Goal: Task Accomplishment & Management: Use online tool/utility

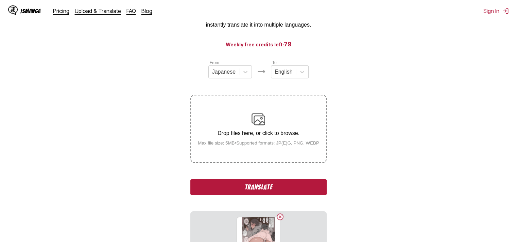
scroll to position [76, 0]
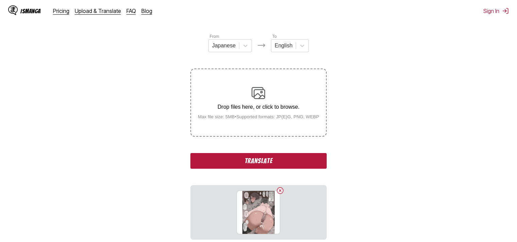
click at [277, 162] on button "Translate" at bounding box center [258, 161] width 136 height 16
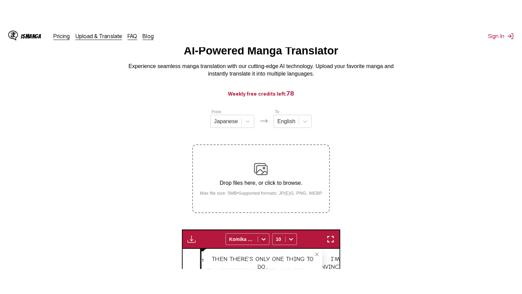
scroll to position [41, 0]
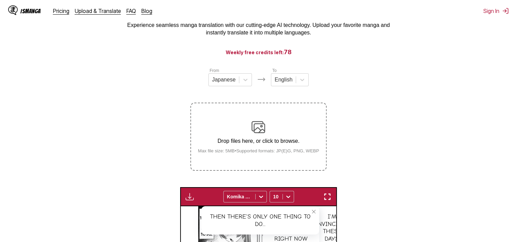
click at [329, 195] on img "button" at bounding box center [327, 196] width 8 height 8
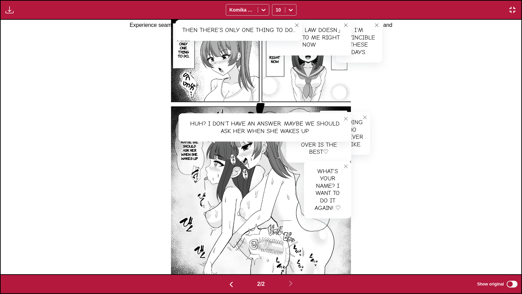
scroll to position [0, 521]
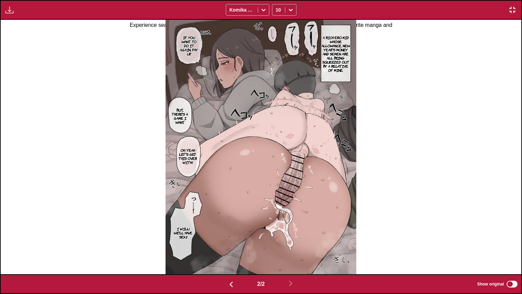
click at [327, 59] on p "A rich ero-kid whose allowance, New Year's money and semen are all being squeez…" at bounding box center [335, 53] width 33 height 39
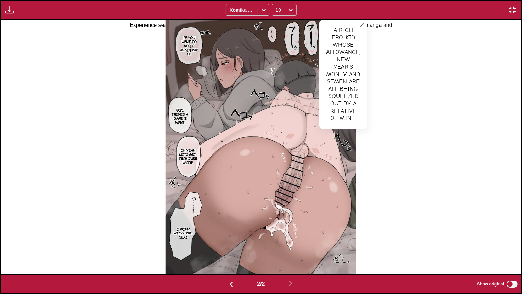
click at [334, 61] on div "A rich ero-kid whose allowance, New Year's money and semen are all being squeez…" at bounding box center [343, 74] width 48 height 109
click at [511, 10] on img "button" at bounding box center [513, 10] width 8 height 8
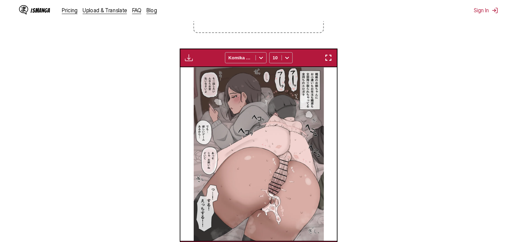
scroll to position [0, 155]
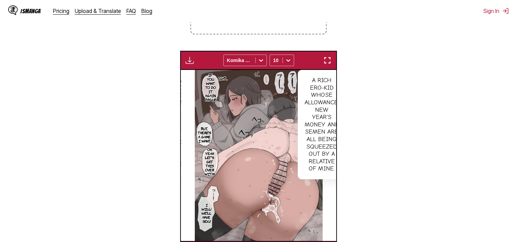
drag, startPoint x: 485, startPoint y: 96, endPoint x: 462, endPoint y: 90, distance: 23.8
click at [485, 96] on section "From Japanese To English Drop files here, or click to browse. Max file size: 5M…" at bounding box center [258, 95] width 506 height 329
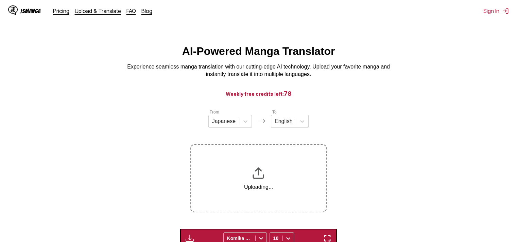
scroll to position [68, 0]
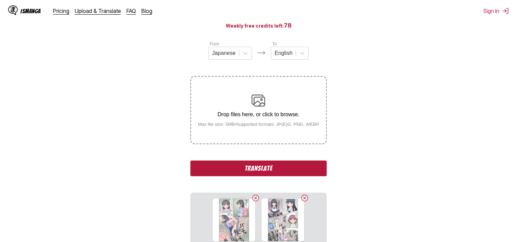
click at [292, 172] on button "Translate" at bounding box center [258, 168] width 136 height 16
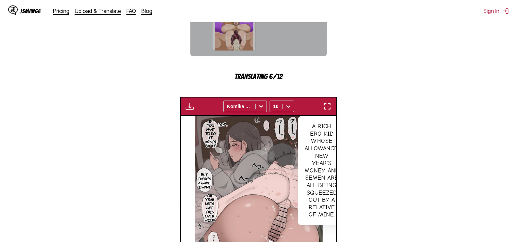
scroll to position [374, 0]
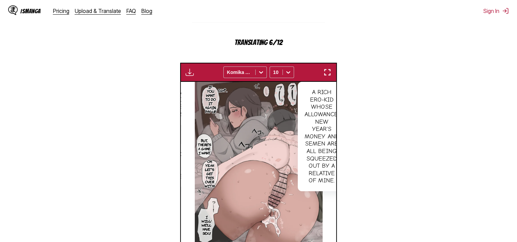
click at [326, 72] on img "button" at bounding box center [327, 72] width 8 height 8
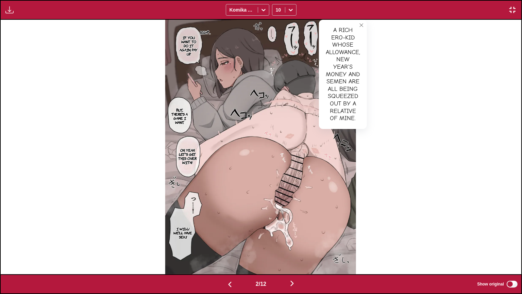
scroll to position [0, 1042]
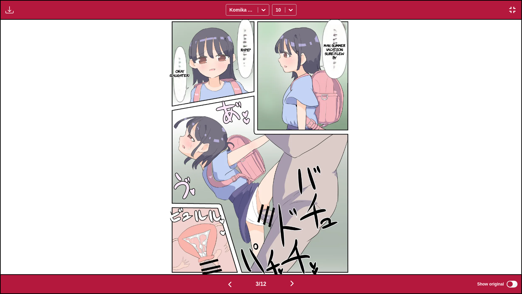
click at [338, 53] on p "Man, summer vacation sure flew by" at bounding box center [334, 51] width 27 height 19
click at [359, 28] on button "close-tooltip" at bounding box center [356, 25] width 11 height 11
click at [243, 50] on p "Rape?" at bounding box center [245, 49] width 13 height 7
click at [185, 73] on p "Okay. (laughter)" at bounding box center [180, 73] width 22 height 11
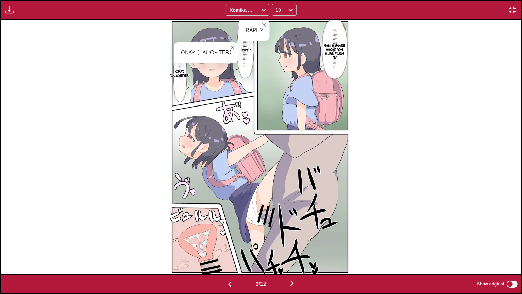
scroll to position [0, 1563]
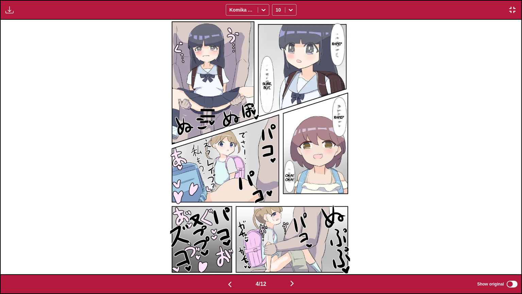
click at [337, 40] on p "Rape?" at bounding box center [337, 43] width 13 height 7
click at [263, 85] on p "Sure, but..." at bounding box center [267, 85] width 12 height 11
click at [337, 119] on p "Rape?" at bounding box center [338, 117] width 13 height 7
click at [290, 183] on section "Okay, okay." at bounding box center [289, 177] width 11 height 34
click at [294, 180] on p "Okay, okay." at bounding box center [289, 177] width 11 height 11
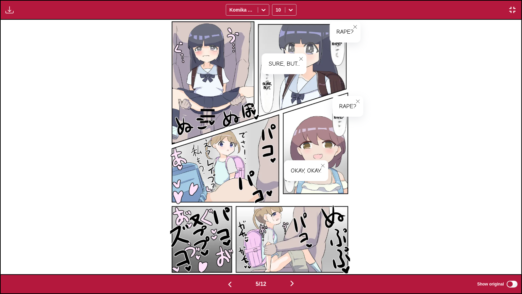
scroll to position [0, 2084]
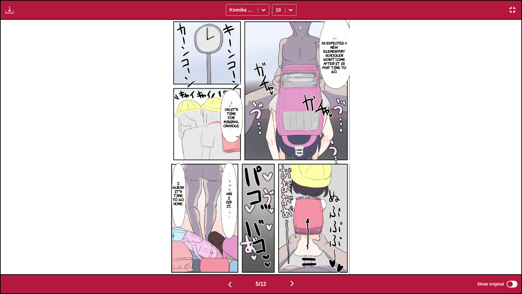
click at [341, 47] on p "As expected, a new elementary schooler won't come after it is past time to go." at bounding box center [334, 56] width 31 height 35
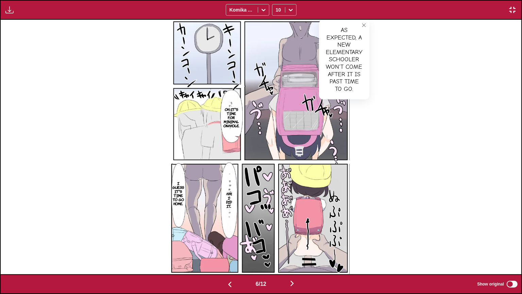
scroll to position [0, 2606]
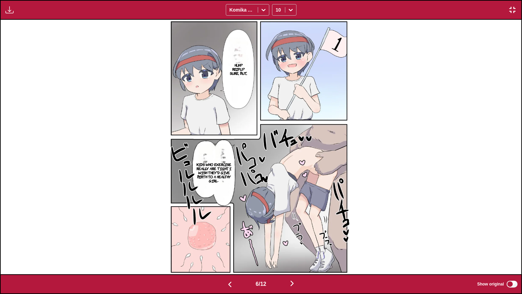
click at [241, 71] on p "Huh? Reipu? Sure, but..." at bounding box center [238, 69] width 23 height 15
click at [225, 169] on p "Kids who exercise really are tight. I wish they'd give birth to a healthy girl-" at bounding box center [214, 172] width 41 height 23
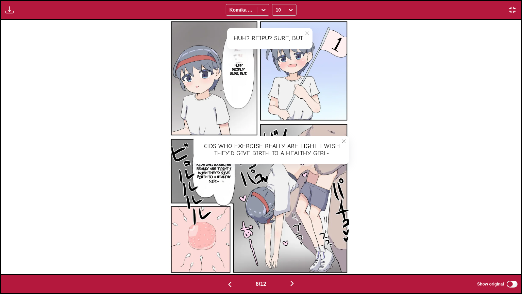
scroll to position [0, 3127]
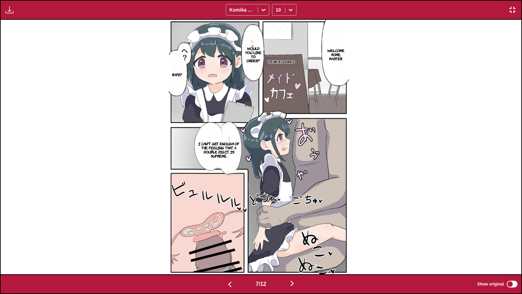
click at [332, 60] on p "Welcome home, master." at bounding box center [336, 54] width 20 height 15
click at [259, 55] on p "Would you like to order?" at bounding box center [254, 54] width 22 height 19
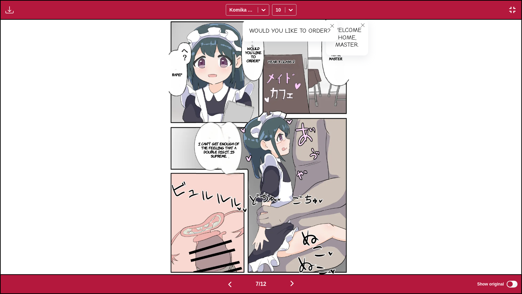
click at [209, 143] on p "I can't get enough of the feeling that a double digit is supreme." at bounding box center [219, 149] width 46 height 19
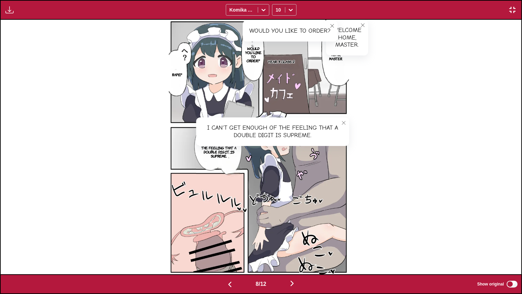
scroll to position [0, 3648]
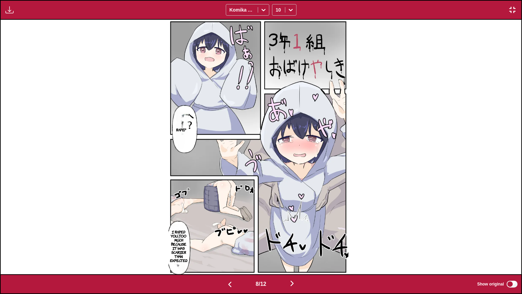
click at [511, 241] on label "Show original" at bounding box center [497, 284] width 41 height 9
click at [181, 240] on p "I raped you too much because it was scarier than expected." at bounding box center [179, 245] width 20 height 35
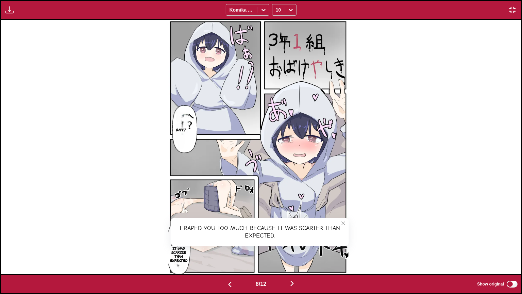
scroll to position [166, 0]
click at [346, 222] on icon "close-tooltip" at bounding box center [343, 223] width 5 height 5
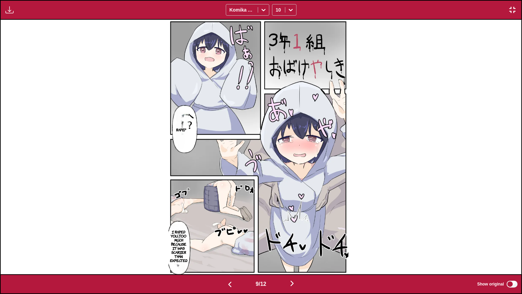
scroll to position [0, 4169]
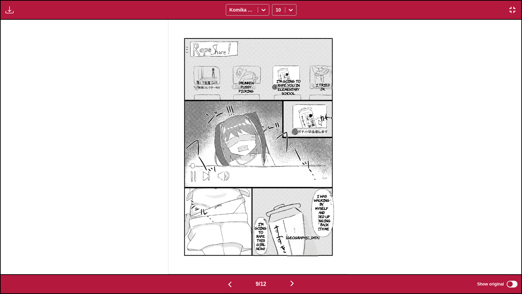
click at [323, 87] on p "I tried JK." at bounding box center [323, 86] width 22 height 11
click at [294, 83] on p "I'm going to rape you in elementary school." at bounding box center [288, 87] width 31 height 19
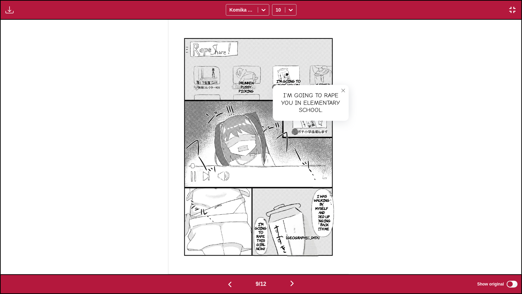
click at [345, 92] on icon "close-tooltip" at bounding box center [343, 90] width 5 height 5
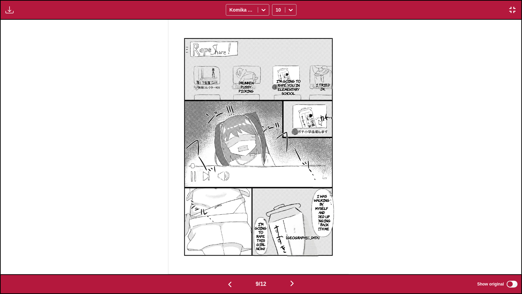
click at [245, 88] on p "Drunken Pussy Picking" at bounding box center [246, 86] width 24 height 15
click at [317, 91] on icon "close-tooltip" at bounding box center [314, 90] width 5 height 5
click at [322, 207] on p "I was walking by myself and ended up bringing it back with me" at bounding box center [322, 212] width 20 height 39
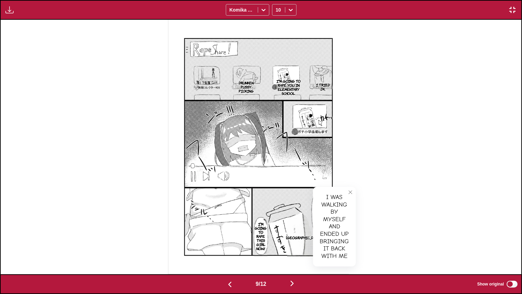
click at [264, 235] on p "I'm going to rape this girl now!" at bounding box center [260, 235] width 15 height 31
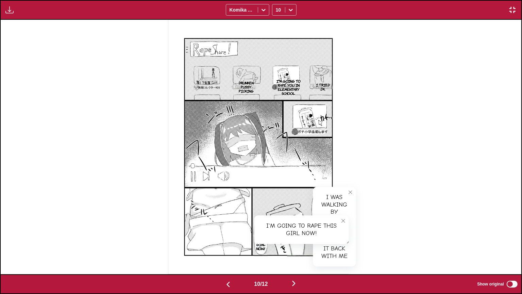
scroll to position [0, 4690]
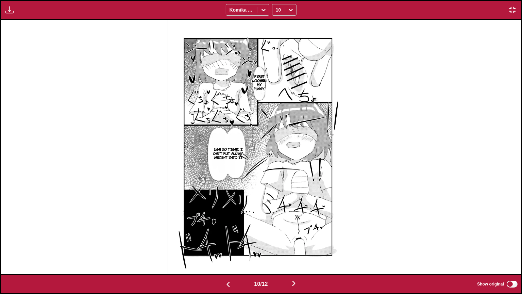
click at [262, 75] on p "First, loosen my pussy..." at bounding box center [259, 82] width 17 height 19
click at [232, 154] on p "Ugh, so tight... I can't put all my weight into it." at bounding box center [227, 153] width 41 height 15
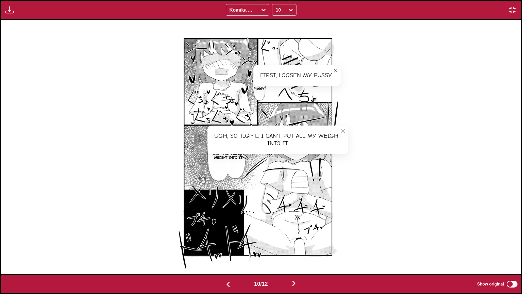
scroll to position [0, 5211]
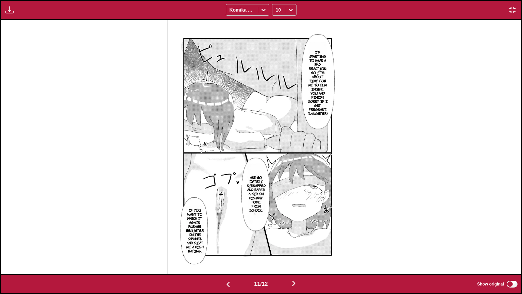
click at [328, 77] on p "I'm starting to have a bad reaction, so it's about time for me to cum inside yo…" at bounding box center [317, 83] width 22 height 68
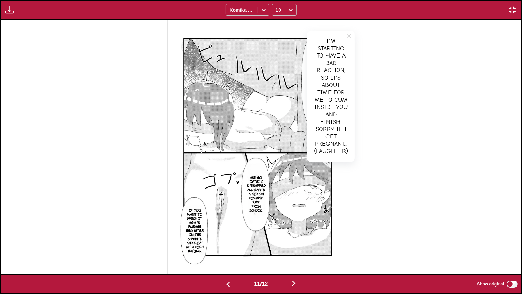
click at [261, 181] on p "And so, [DATE] I kidnapped and raped a kid on his way home from school." at bounding box center [256, 193] width 22 height 39
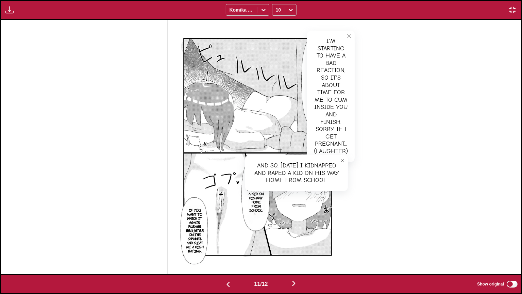
click at [199, 228] on p "If you want to watch it again, please register on the channel and give me a hig…" at bounding box center [195, 230] width 22 height 48
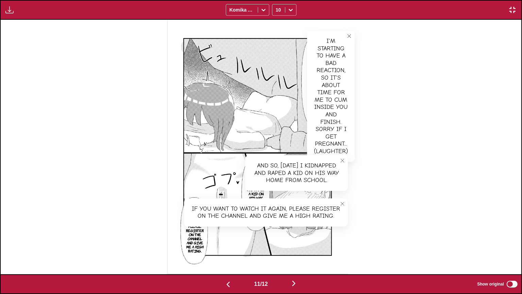
scroll to position [0, 5732]
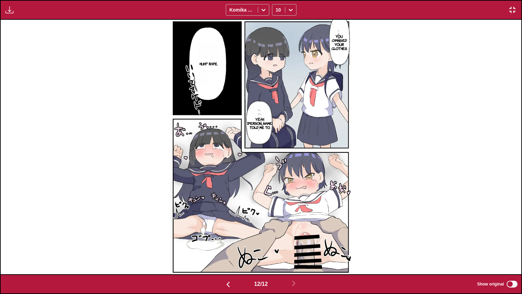
click at [340, 43] on p "You changed your clothes." at bounding box center [339, 42] width 21 height 19
click at [262, 122] on p "Yeah, [PERSON_NAME] told me to." at bounding box center [260, 123] width 30 height 15
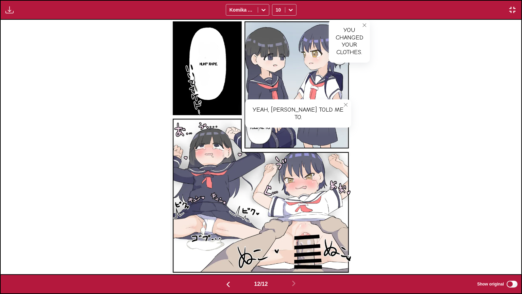
click at [213, 66] on p "Huh? Rape." at bounding box center [209, 63] width 21 height 7
click at [510, 12] on img "button" at bounding box center [513, 10] width 8 height 8
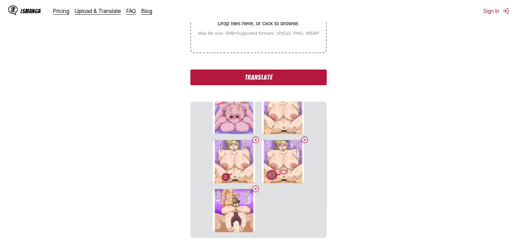
scroll to position [90, 0]
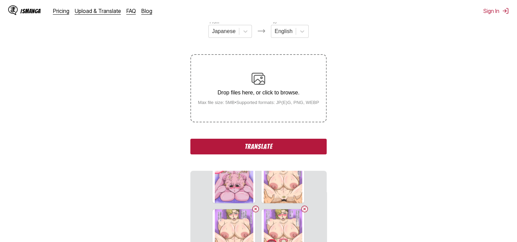
drag, startPoint x: 313, startPoint y: 145, endPoint x: 302, endPoint y: 133, distance: 16.4
click at [313, 145] on button "Translate" at bounding box center [258, 146] width 136 height 16
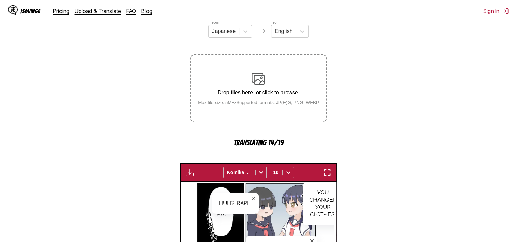
click at [326, 174] on img "button" at bounding box center [327, 172] width 8 height 8
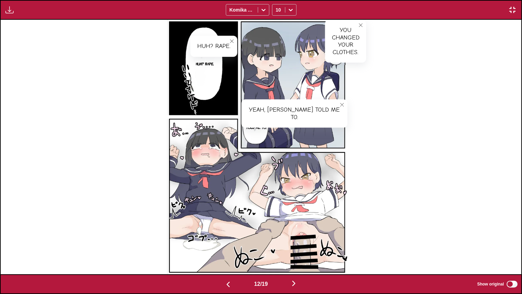
scroll to position [0, 6253]
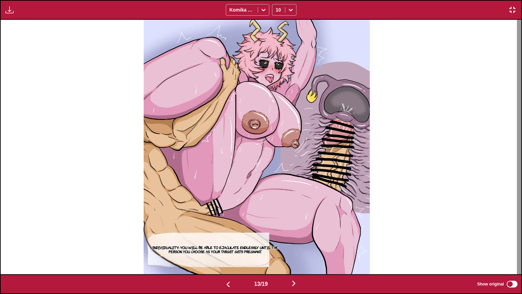
click at [190, 241] on p "Individuality: You will be able to ejaculate endlessly until the person you cho…" at bounding box center [215, 249] width 143 height 11
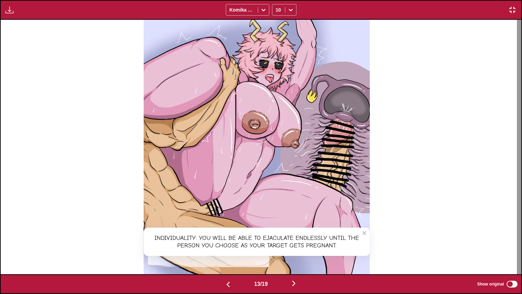
scroll to position [0, 6775]
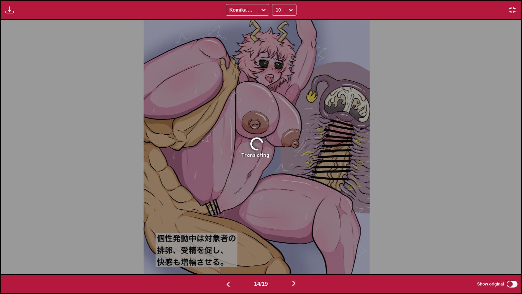
click at [514, 12] on img "button" at bounding box center [513, 10] width 8 height 8
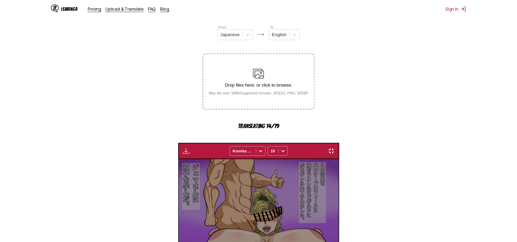
scroll to position [0, 2021]
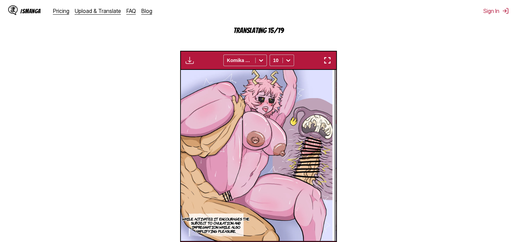
click at [329, 59] on img "button" at bounding box center [327, 60] width 8 height 8
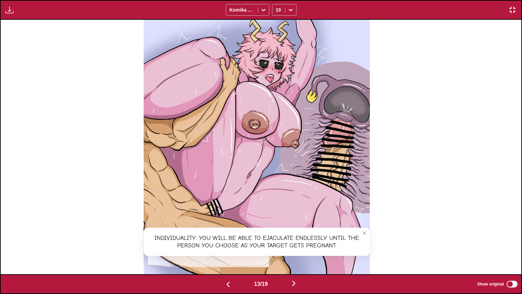
scroll to position [0, 6775]
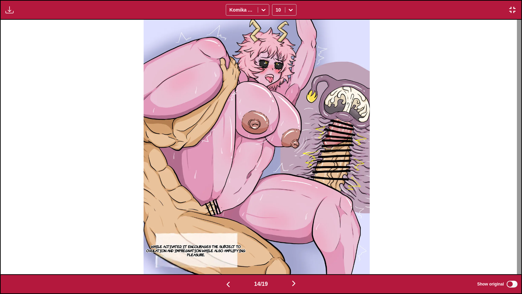
click at [203, 241] on p "While activated, it encourages the subject to ovulation and impregnation while …" at bounding box center [196, 250] width 105 height 15
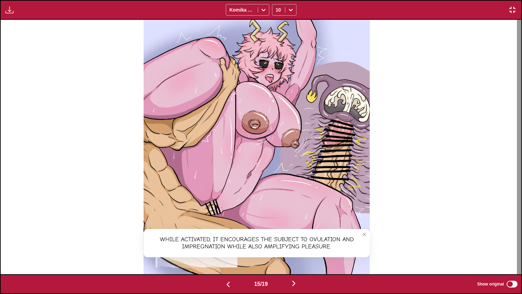
scroll to position [0, 7296]
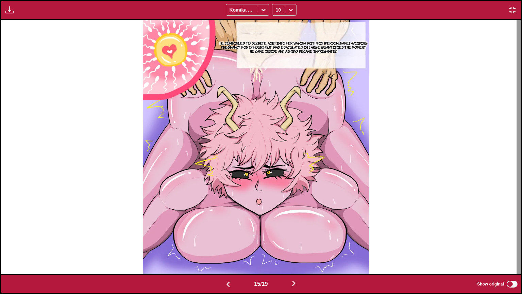
click at [252, 38] on section "He continued to secrete acid into her vagina with his [PERSON_NAME], avoiding p…" at bounding box center [293, 47] width 151 height 55
click at [258, 41] on p "He continued to secrete acid into her vagina with his [PERSON_NAME], avoiding p…" at bounding box center [293, 46] width 151 height 15
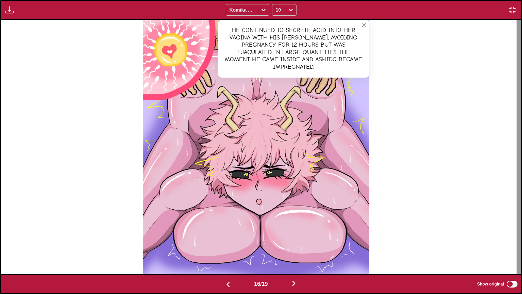
scroll to position [0, 7817]
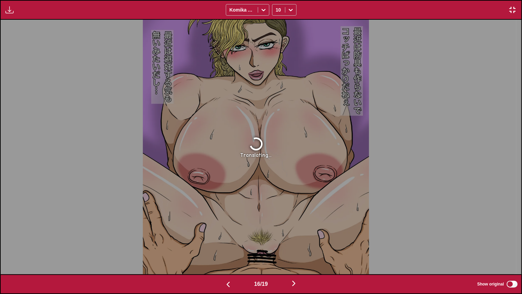
click at [509, 10] on img "button" at bounding box center [513, 10] width 8 height 8
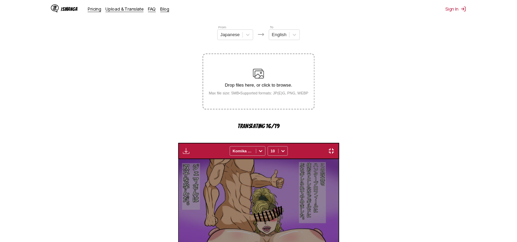
scroll to position [0, 2332]
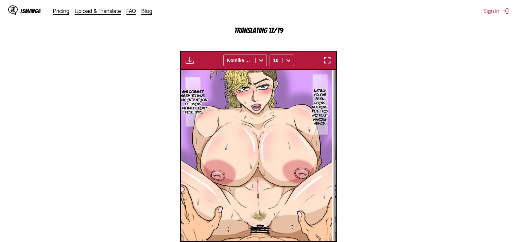
click at [327, 63] on img "button" at bounding box center [327, 60] width 8 height 8
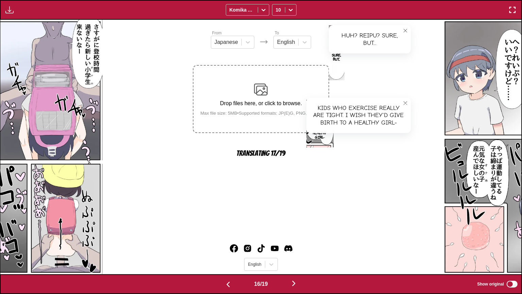
scroll to position [0, 7817]
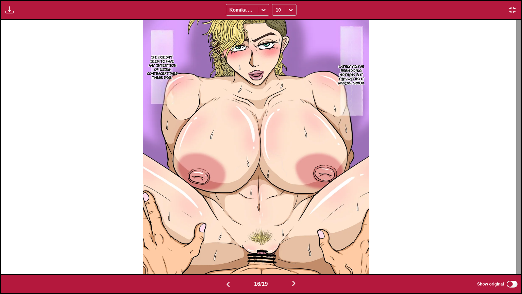
click at [355, 85] on p "Lately, you've been doing nothing but this without making armor." at bounding box center [351, 74] width 31 height 23
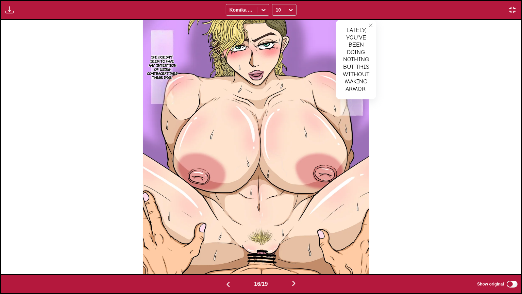
click at [166, 63] on p "She doesn't seem to have any intention of using contraceptives these days..." at bounding box center [162, 66] width 33 height 27
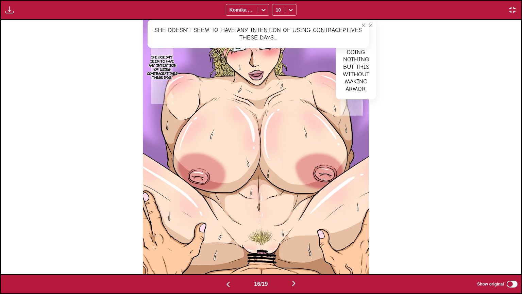
scroll to position [0, 8338]
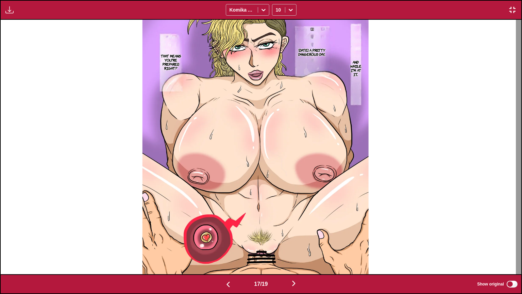
click at [362, 61] on p "And while I'm at it..." at bounding box center [356, 68] width 15 height 19
click at [315, 45] on section "[DATE] a pretty dangerous day..." at bounding box center [312, 52] width 46 height 65
click at [317, 50] on p "[DATE] a pretty dangerous day..." at bounding box center [312, 52] width 46 height 11
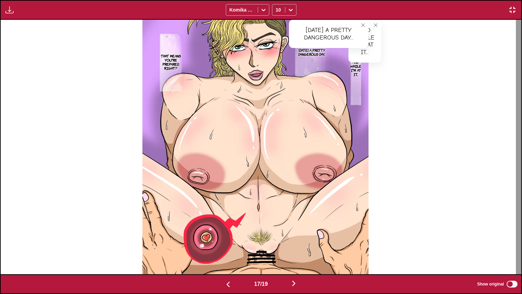
click at [172, 63] on p "That means you're prepared, right?" at bounding box center [171, 61] width 30 height 19
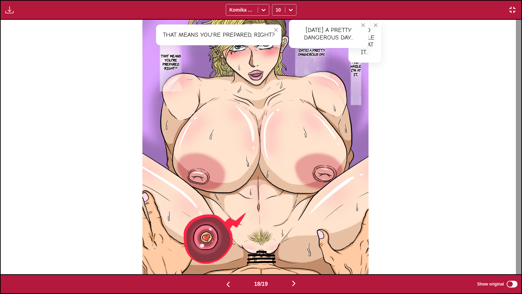
scroll to position [0, 8859]
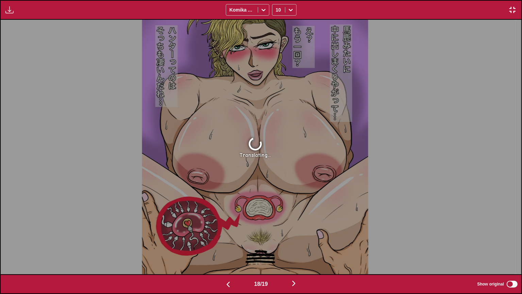
click at [514, 8] on img "button" at bounding box center [513, 10] width 8 height 8
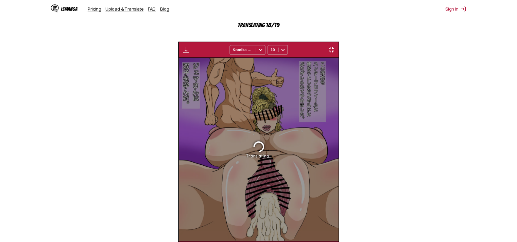
scroll to position [0, 2642]
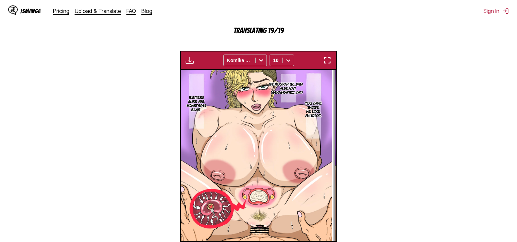
click at [326, 58] on img "button" at bounding box center [327, 60] width 8 height 8
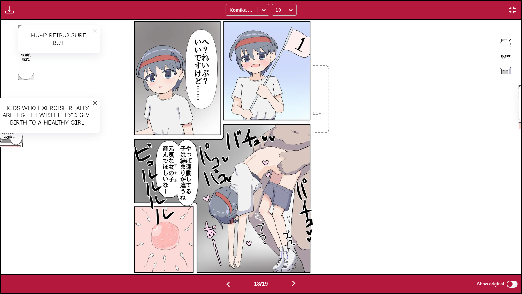
scroll to position [0, 8859]
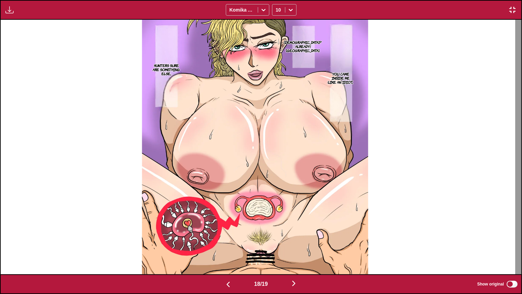
click at [350, 85] on p "You came inside me like an idiot..." at bounding box center [341, 77] width 30 height 15
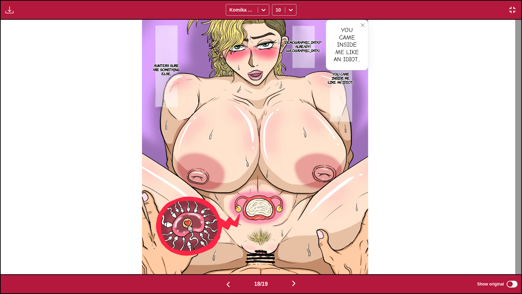
click at [311, 44] on p "[DEMOGRAPHIC_DATA]? Already! [GEOGRAPHIC_DATA]." at bounding box center [303, 46] width 40 height 15
click at [166, 67] on p "Hunters sure are something else..." at bounding box center [166, 69] width 31 height 15
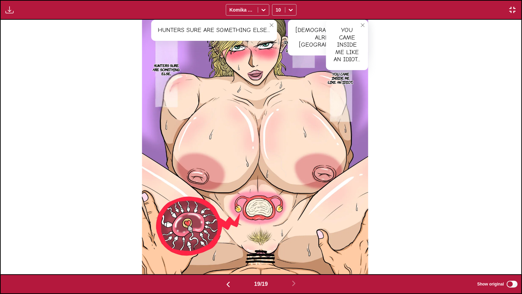
scroll to position [0, 9380]
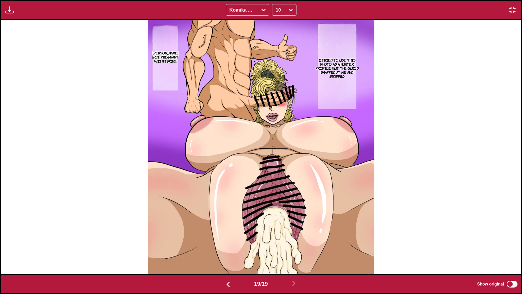
click at [329, 68] on p "I tried to use this photo as a hunter profile, but the guild snapped at me and …" at bounding box center [337, 67] width 50 height 23
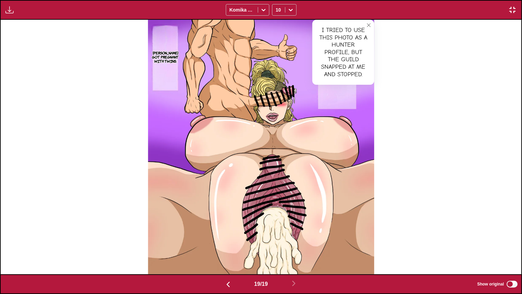
click at [164, 57] on p "[PERSON_NAME] got pregnant with twins." at bounding box center [165, 56] width 35 height 15
